Goal: Book appointment/travel/reservation

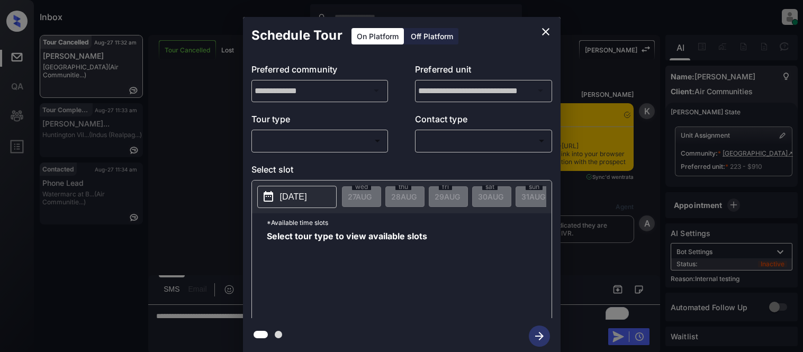
click at [305, 140] on body "Inbox Kristina Cataag Online Set yourself offline Set yourself on break Profile…" at bounding box center [401, 176] width 803 height 352
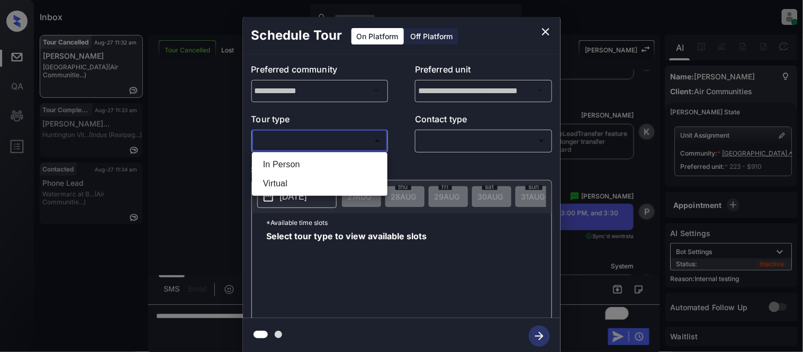
click at [274, 173] on li "In Person" at bounding box center [320, 164] width 130 height 19
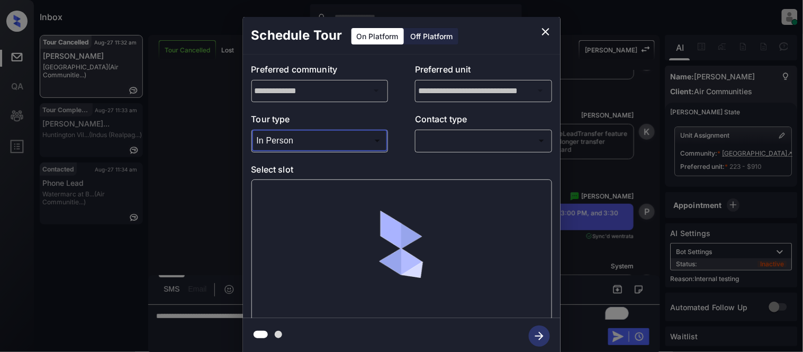
click at [292, 138] on body "Inbox [PERSON_NAME] Cataag Online Set yourself offline Set yourself on break Pr…" at bounding box center [401, 176] width 803 height 352
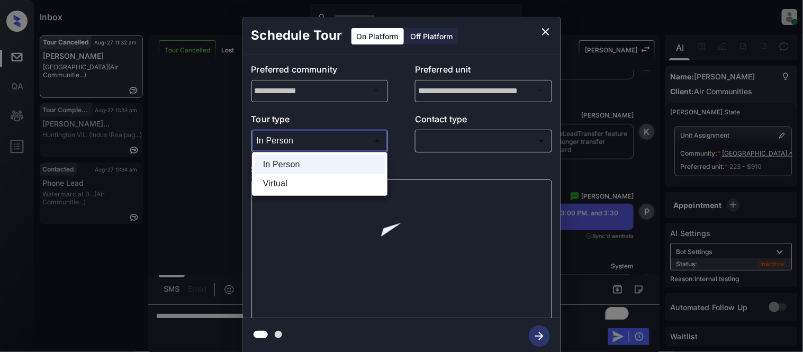
click at [278, 185] on li "Virtual" at bounding box center [320, 183] width 130 height 19
type input "*******"
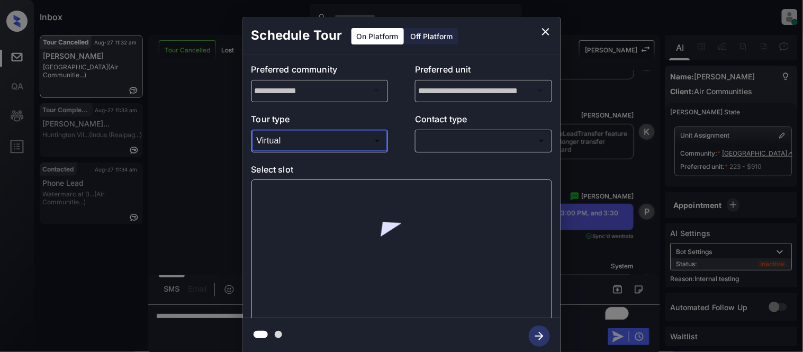
click at [451, 141] on body "Inbox [PERSON_NAME] Cataag Online Set yourself offline Set yourself on break Pr…" at bounding box center [401, 176] width 803 height 352
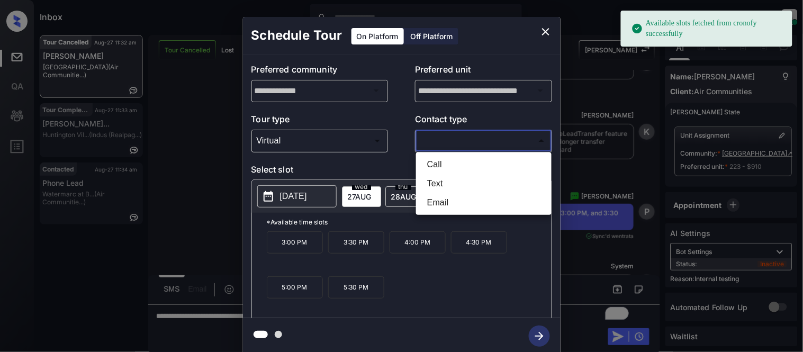
click at [432, 181] on li "Text" at bounding box center [484, 183] width 130 height 19
type input "****"
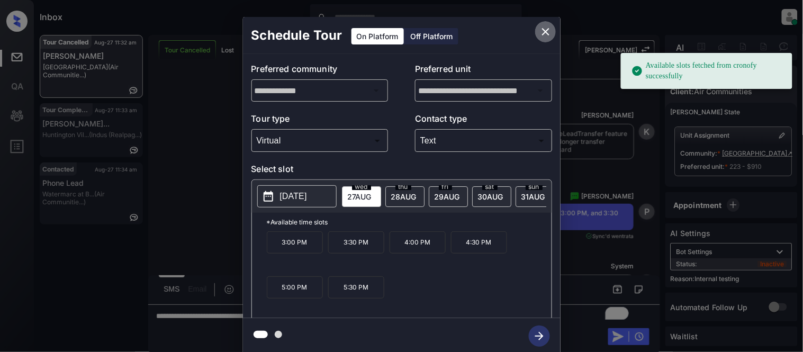
click at [543, 33] on icon "close" at bounding box center [545, 31] width 7 height 7
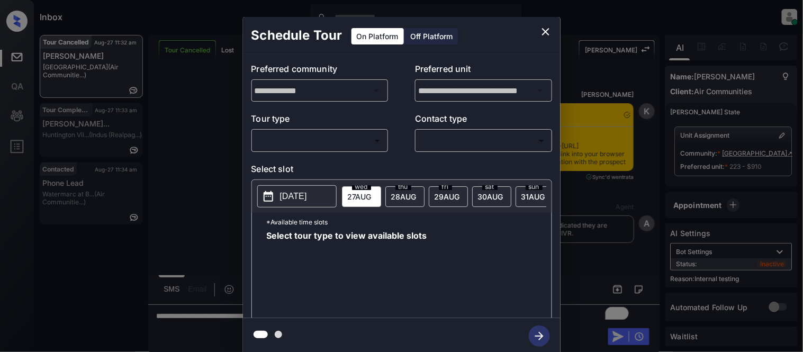
scroll to position [4313, 0]
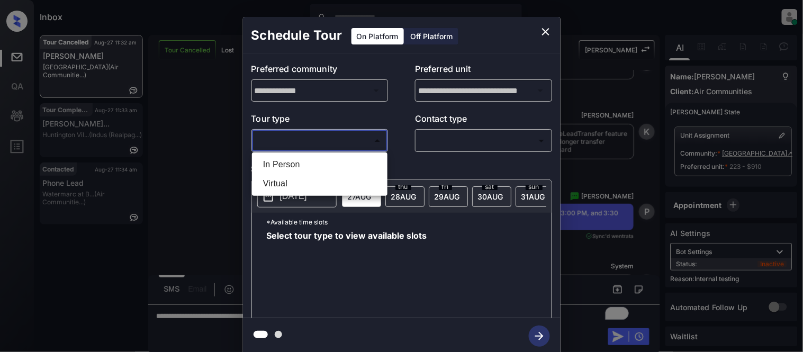
click at [358, 140] on body "Inbox Kristina Cataag Online Set yourself offline Set yourself on break Profile…" at bounding box center [401, 176] width 803 height 352
click at [310, 186] on li "Virtual" at bounding box center [320, 183] width 130 height 19
type input "*******"
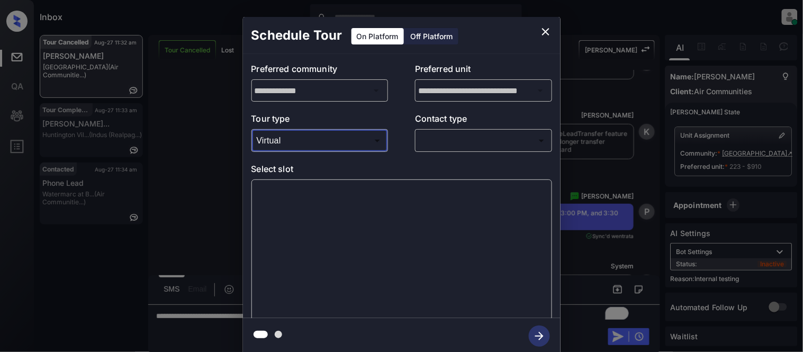
click at [449, 151] on div "​ ​" at bounding box center [483, 140] width 137 height 23
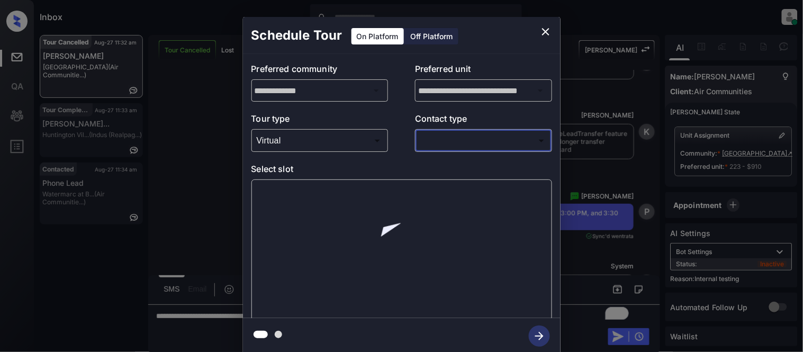
click at [450, 140] on body "Inbox Kristina Cataag Online Set yourself offline Set yourself on break Profile…" at bounding box center [401, 176] width 803 height 352
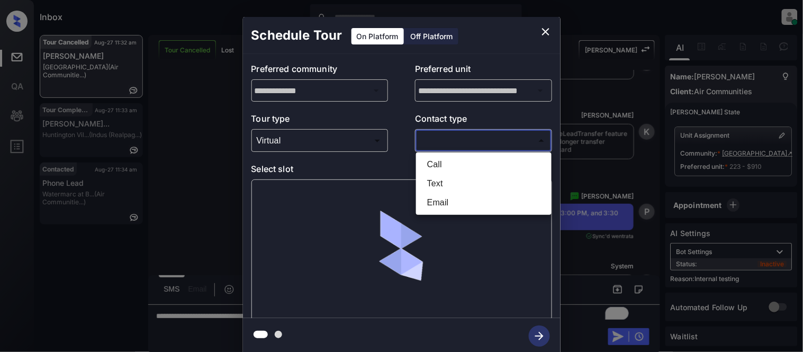
click at [443, 181] on li "Text" at bounding box center [484, 183] width 130 height 19
type input "****"
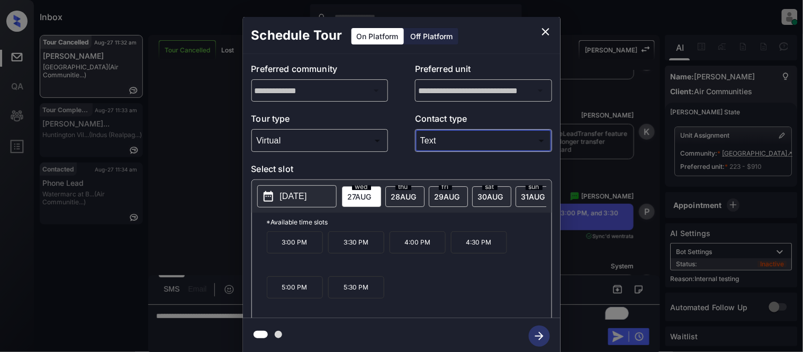
click at [313, 250] on p "3:00 PM" at bounding box center [295, 242] width 56 height 22
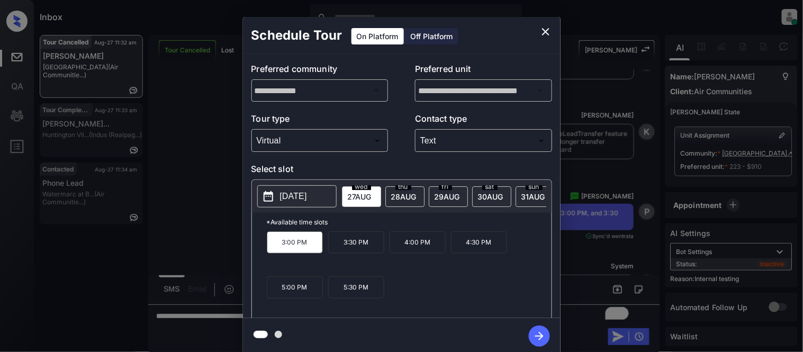
click at [533, 335] on icon "button" at bounding box center [539, 335] width 21 height 21
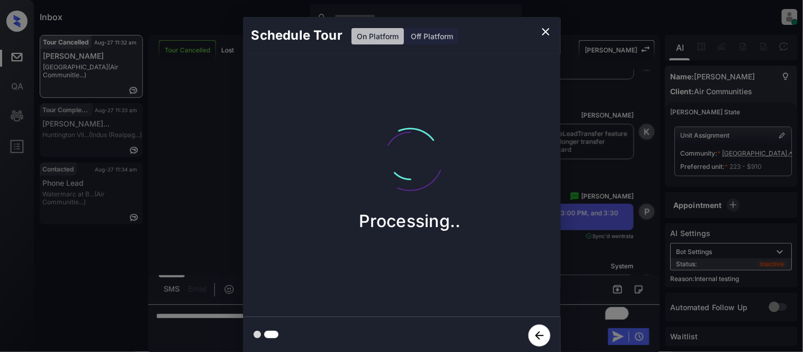
click at [589, 277] on div "Schedule Tour On Platform Off Platform Processing.." at bounding box center [401, 185] width 803 height 371
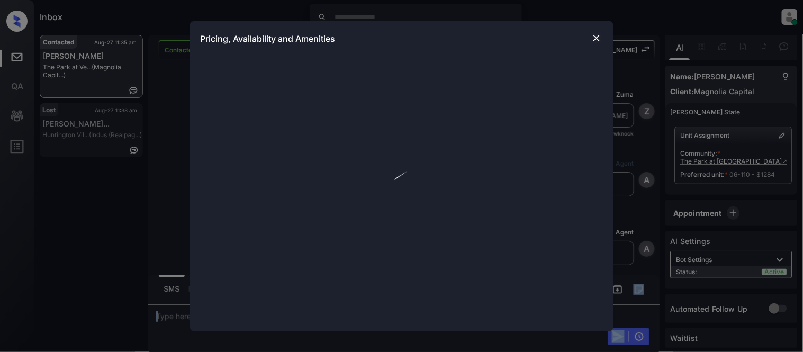
scroll to position [203, 0]
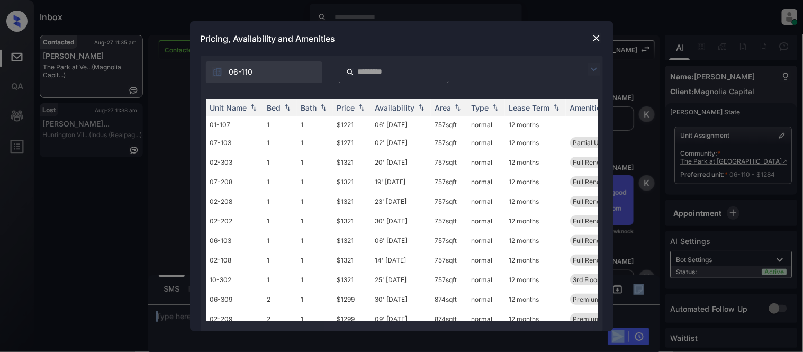
click at [589, 66] on img at bounding box center [593, 69] width 13 height 13
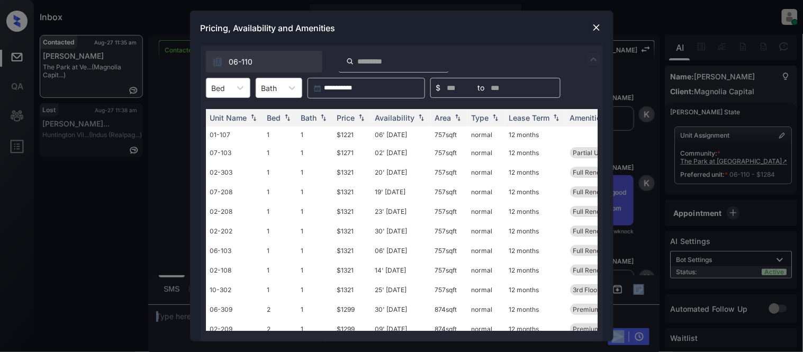
click at [219, 91] on div at bounding box center [219, 88] width 14 height 11
click at [246, 133] on div "2" at bounding box center [228, 132] width 44 height 19
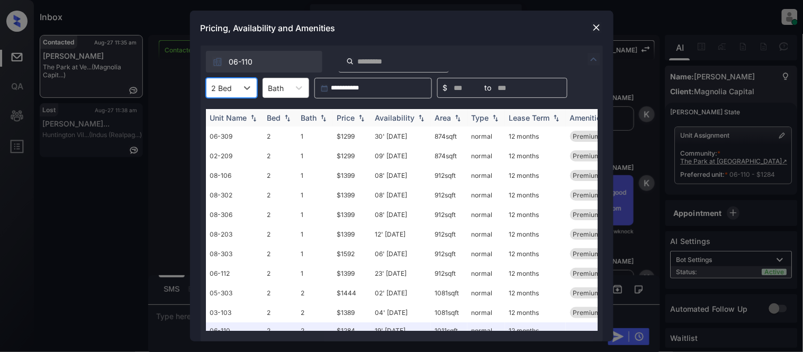
click at [331, 116] on th "Bath" at bounding box center [315, 117] width 36 height 17
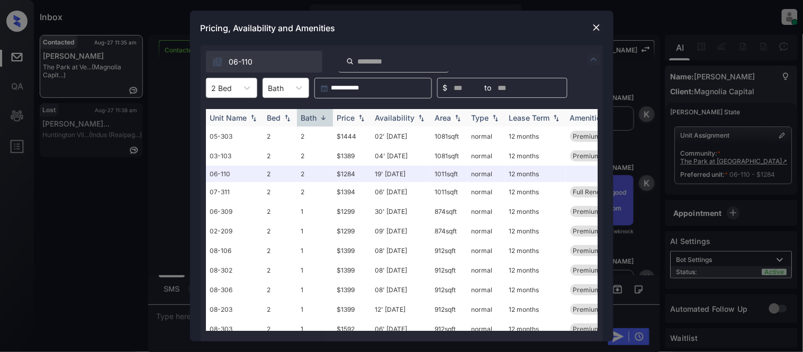
click at [340, 115] on div "Price" at bounding box center [346, 117] width 18 height 9
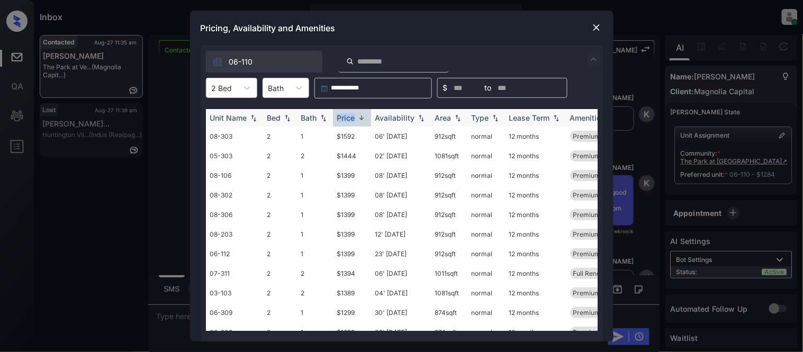
click at [340, 115] on div "Price" at bounding box center [346, 117] width 18 height 9
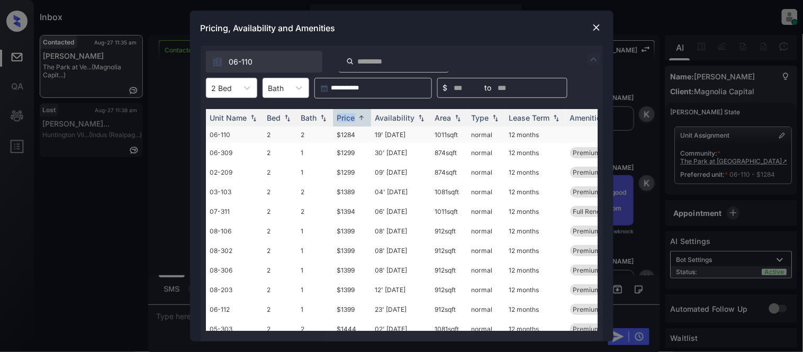
click at [344, 126] on td "$1284" at bounding box center [352, 134] width 38 height 16
click at [344, 133] on td "$1284" at bounding box center [352, 134] width 38 height 16
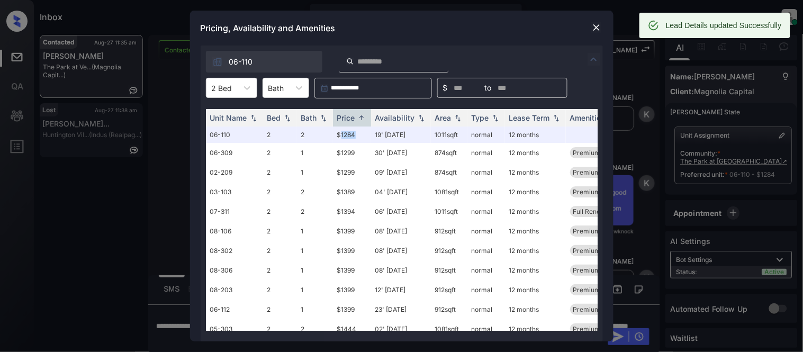
click at [592, 28] on img at bounding box center [596, 27] width 11 height 11
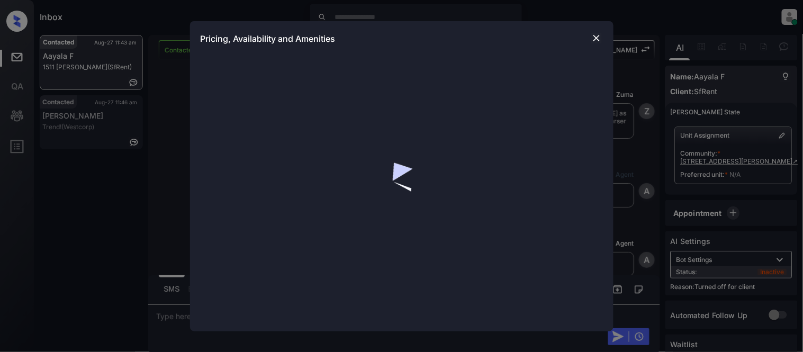
scroll to position [1085, 0]
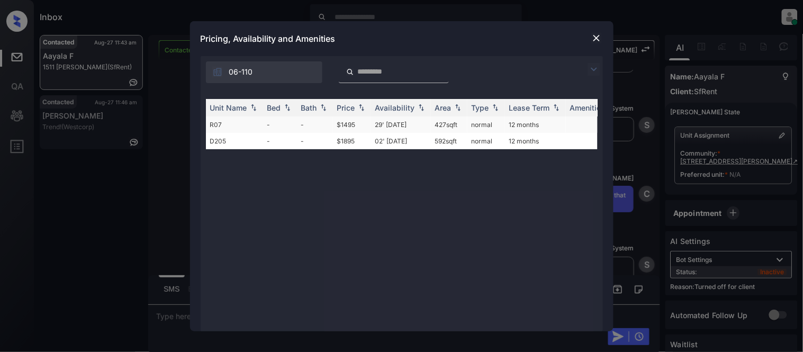
click at [398, 122] on td "29' Jun 18" at bounding box center [401, 124] width 60 height 16
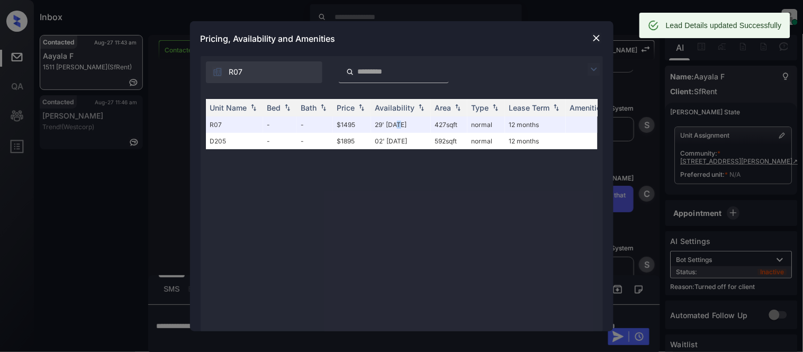
click at [595, 34] on img at bounding box center [596, 38] width 11 height 11
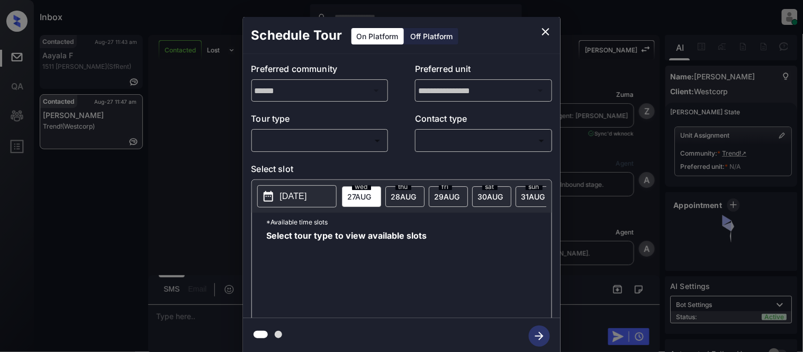
scroll to position [1544, 0]
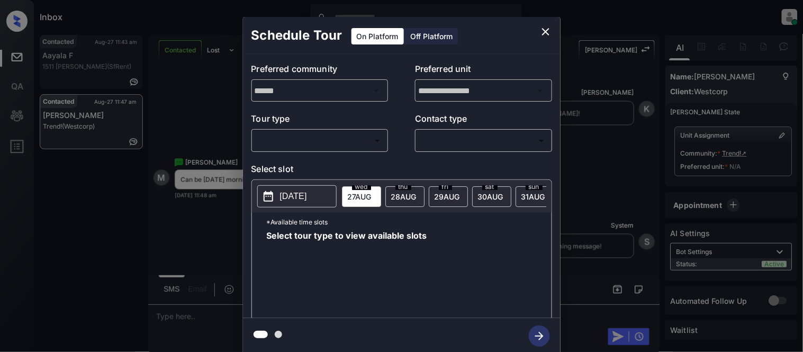
click at [316, 146] on body "Inbox [PERSON_NAME] Cataag Online Set yourself offline Set yourself on break Pr…" at bounding box center [401, 176] width 803 height 352
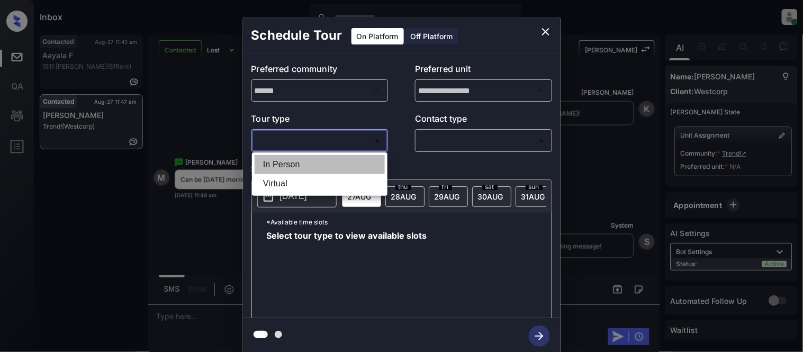
click at [308, 161] on li "In Person" at bounding box center [320, 164] width 130 height 19
type input "********"
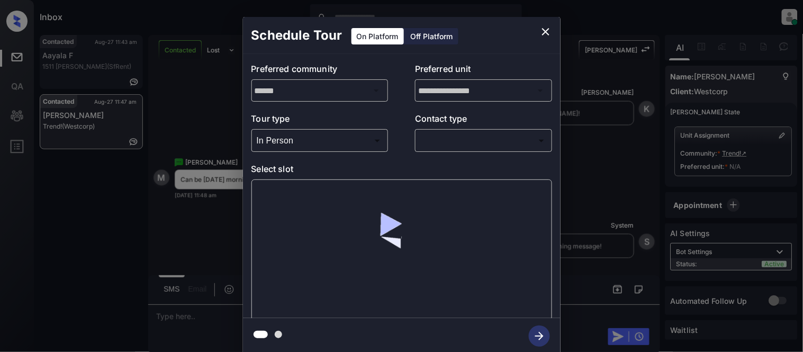
click at [442, 157] on div "**********" at bounding box center [401, 186] width 317 height 264
click at [437, 139] on body "Inbox [PERSON_NAME] Cataag Online Set yourself offline Set yourself on break Pr…" at bounding box center [401, 176] width 803 height 352
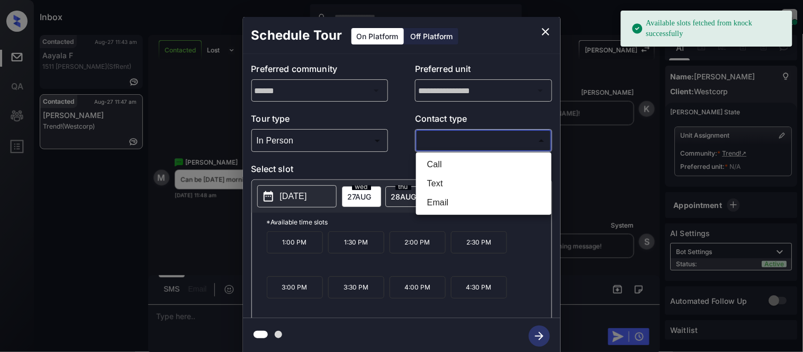
click at [437, 183] on li "Text" at bounding box center [484, 183] width 130 height 19
type input "****"
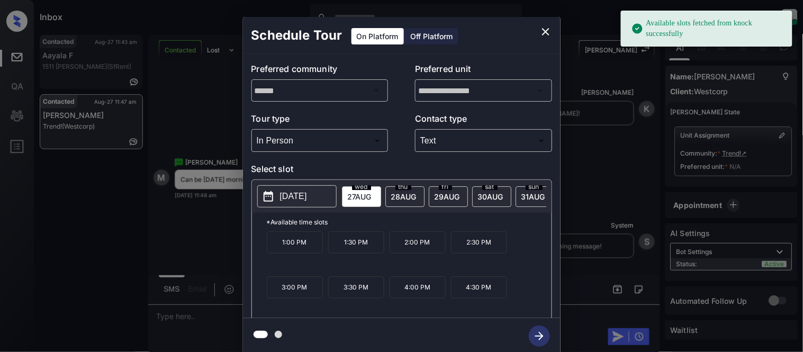
click at [401, 192] on span "[DATE]" at bounding box center [403, 196] width 25 height 9
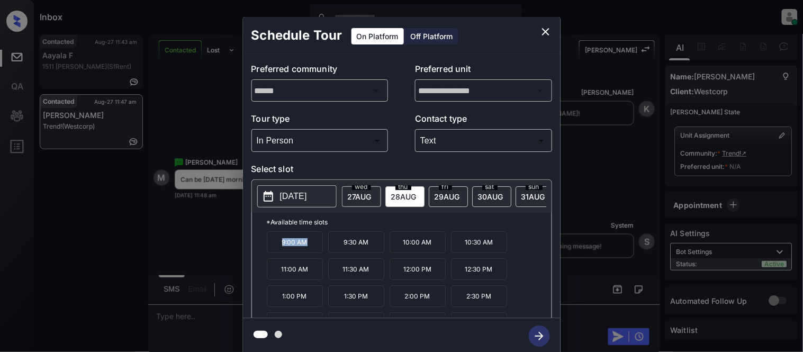
drag, startPoint x: 276, startPoint y: 255, endPoint x: 311, endPoint y: 255, distance: 34.9
click at [311, 253] on p "9:00 AM" at bounding box center [295, 242] width 56 height 22
copy p "9:00 AM"
click at [548, 25] on icon "close" at bounding box center [545, 31] width 13 height 13
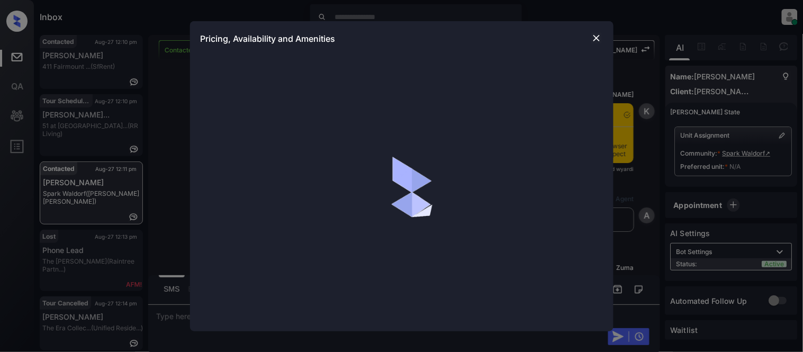
scroll to position [1308, 0]
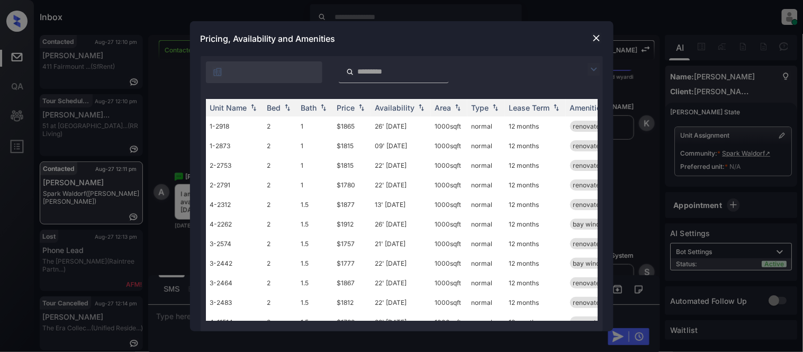
click at [591, 69] on img at bounding box center [593, 69] width 13 height 13
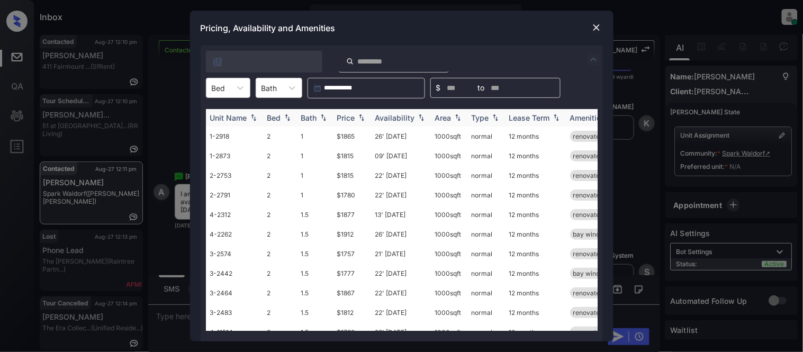
click at [403, 114] on div "Availability" at bounding box center [395, 117] width 40 height 9
click at [403, 115] on div "Availability" at bounding box center [395, 117] width 40 height 9
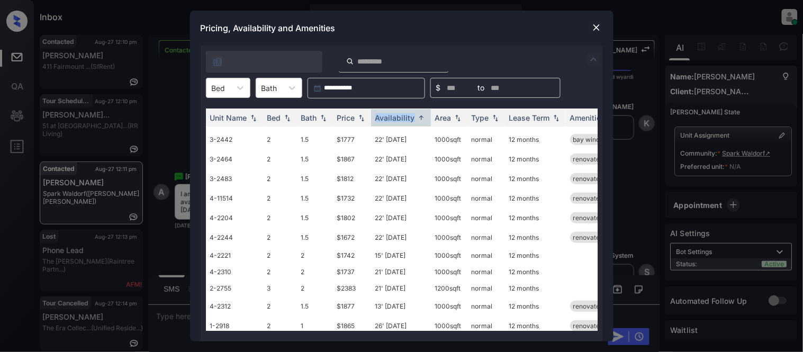
scroll to position [106, 0]
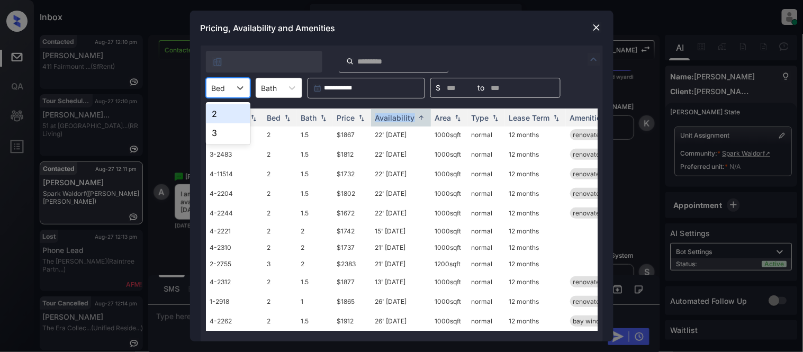
click at [223, 90] on div at bounding box center [219, 88] width 14 height 11
click at [223, 111] on div "2" at bounding box center [228, 113] width 44 height 19
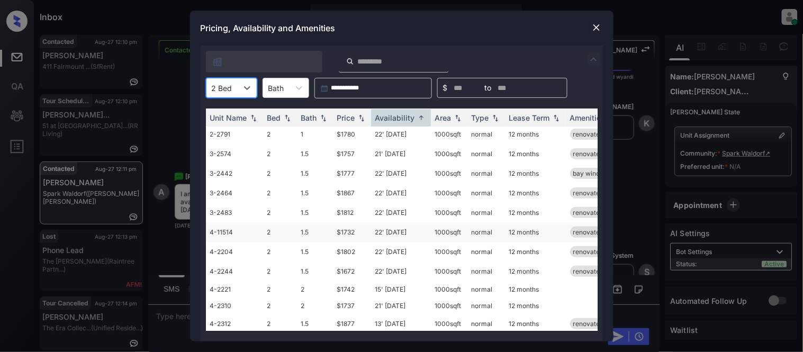
scroll to position [90, 0]
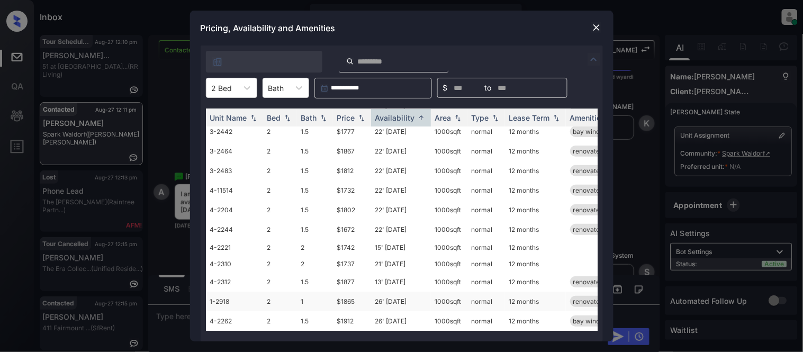
click at [386, 292] on td "26' Aug 25" at bounding box center [401, 302] width 60 height 20
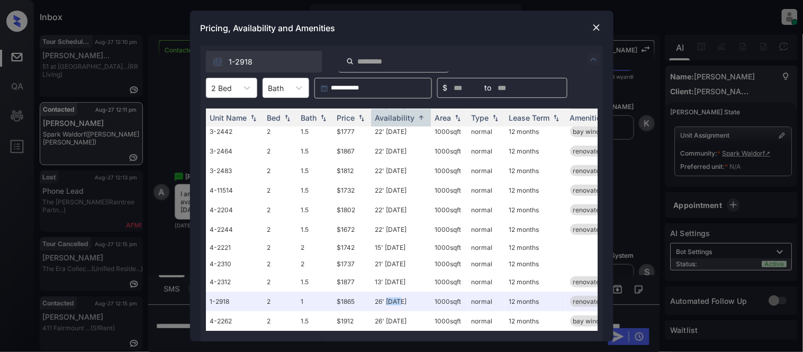
click at [594, 31] on img at bounding box center [596, 27] width 11 height 11
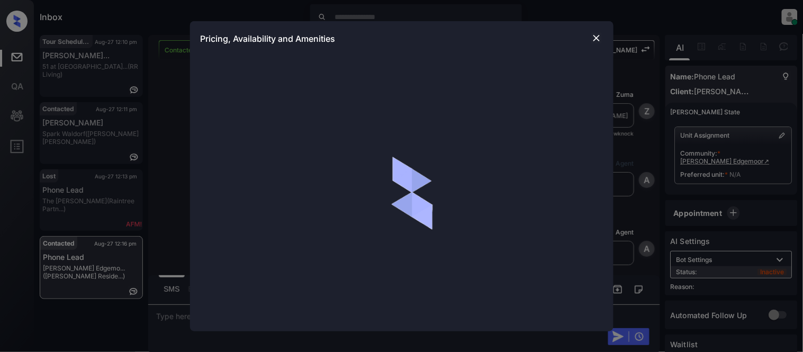
scroll to position [915, 0]
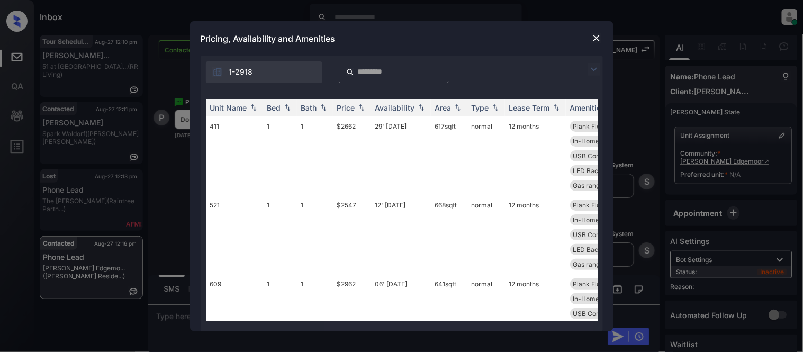
click at [595, 66] on img at bounding box center [593, 69] width 13 height 13
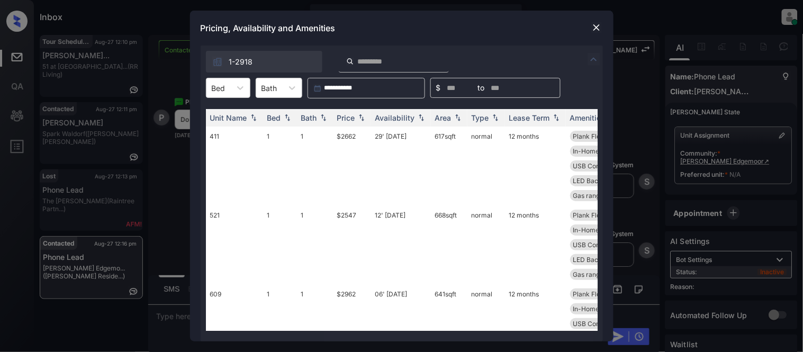
click at [204, 94] on div "**********" at bounding box center [402, 88] width 402 height 21
click at [246, 89] on div at bounding box center [240, 87] width 19 height 19
click at [595, 29] on img at bounding box center [596, 27] width 11 height 11
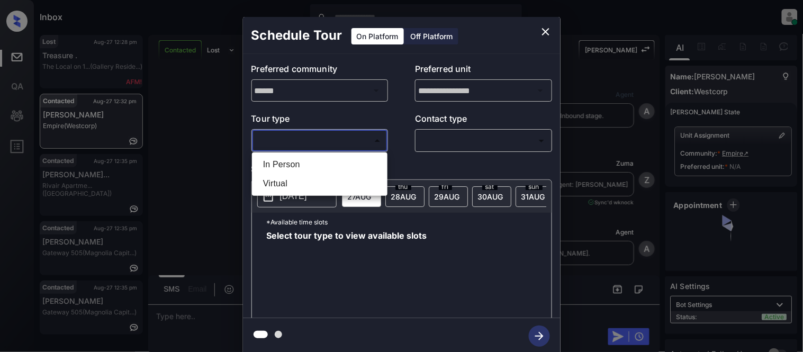
click at [318, 161] on li "In Person" at bounding box center [320, 164] width 130 height 19
type input "********"
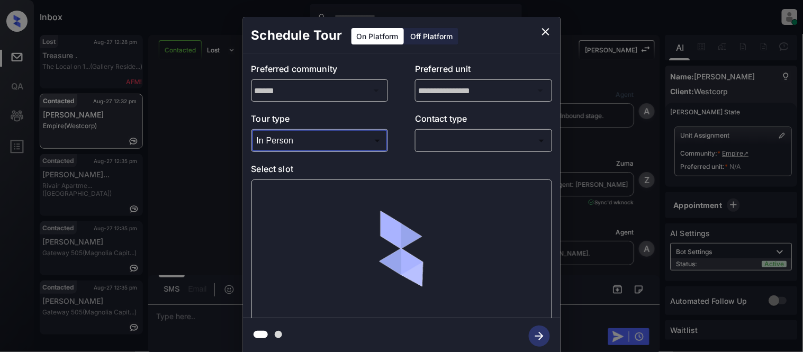
click at [403, 144] on div "Tour type In Person ******** ​ Contact type ​ ​" at bounding box center [401, 132] width 301 height 40
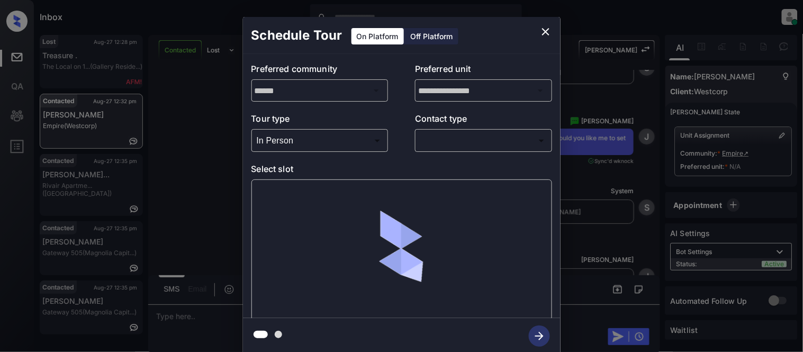
click at [424, 141] on body "Inbox [PERSON_NAME] Cataag Online Set yourself offline Set yourself on break Pr…" at bounding box center [401, 176] width 803 height 352
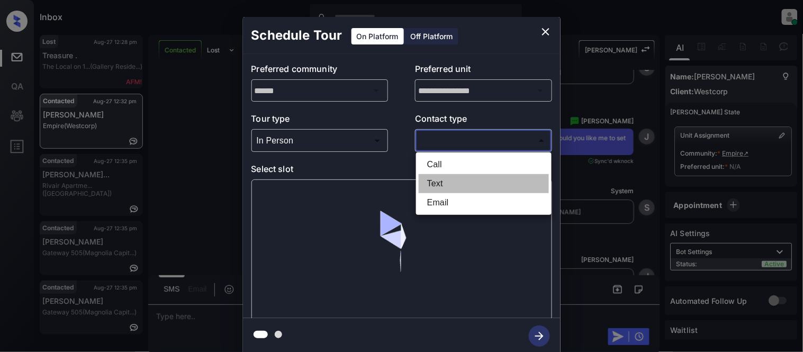
click at [426, 179] on li "Text" at bounding box center [484, 183] width 130 height 19
type input "****"
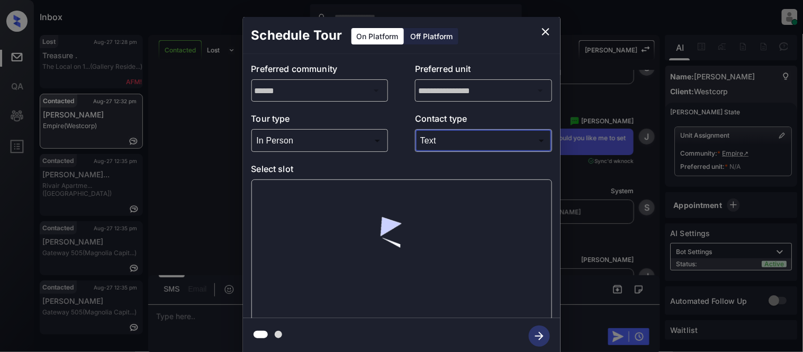
click at [312, 193] on div at bounding box center [401, 249] width 301 height 141
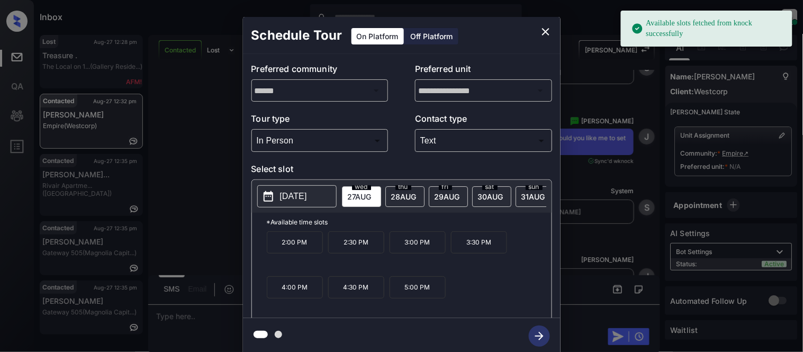
click at [415, 196] on span "[DATE]" at bounding box center [403, 196] width 25 height 9
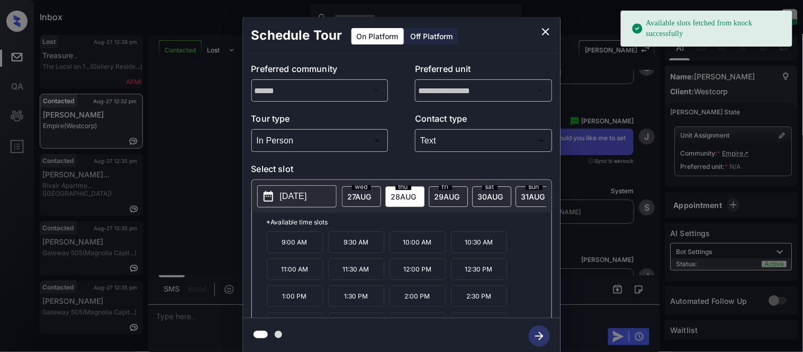
drag, startPoint x: 273, startPoint y: 252, endPoint x: 305, endPoint y: 252, distance: 31.8
click at [274, 252] on p "9:00 AM" at bounding box center [295, 242] width 56 height 22
drag, startPoint x: 305, startPoint y: 252, endPoint x: 334, endPoint y: 251, distance: 29.6
click at [334, 251] on div "9:00 AM 9:30 AM 10:00 AM 10:30 AM 11:00 AM 11:30 AM 12:00 PM 12:30 PM 1:00 PM 1…" at bounding box center [409, 273] width 285 height 85
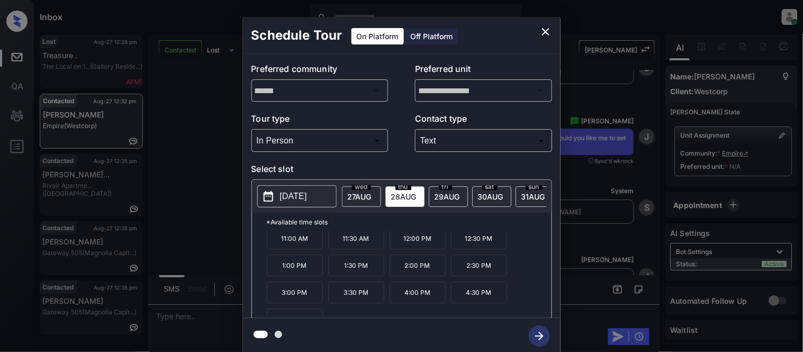
scroll to position [45, 0]
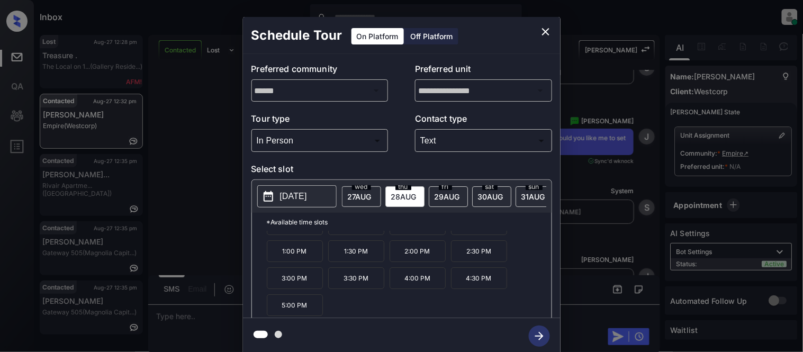
click at [611, 190] on div "**********" at bounding box center [401, 185] width 803 height 371
